Goal: Navigation & Orientation: Find specific page/section

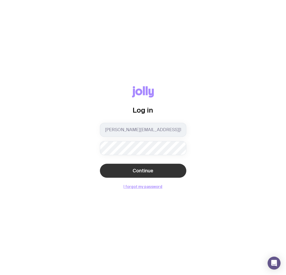
click at [141, 165] on button "Continue" at bounding box center [143, 171] width 86 height 14
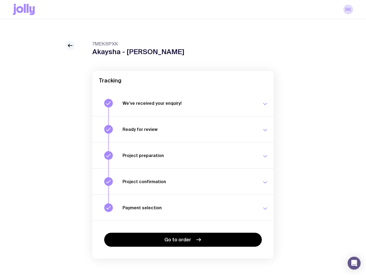
click at [68, 43] on icon at bounding box center [70, 45] width 6 height 6
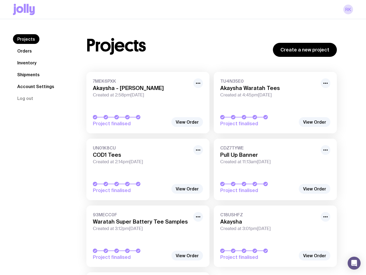
click at [147, 90] on h3 "Akaysha - [PERSON_NAME]" at bounding box center [141, 88] width 97 height 6
